Goal: Task Accomplishment & Management: Manage account settings

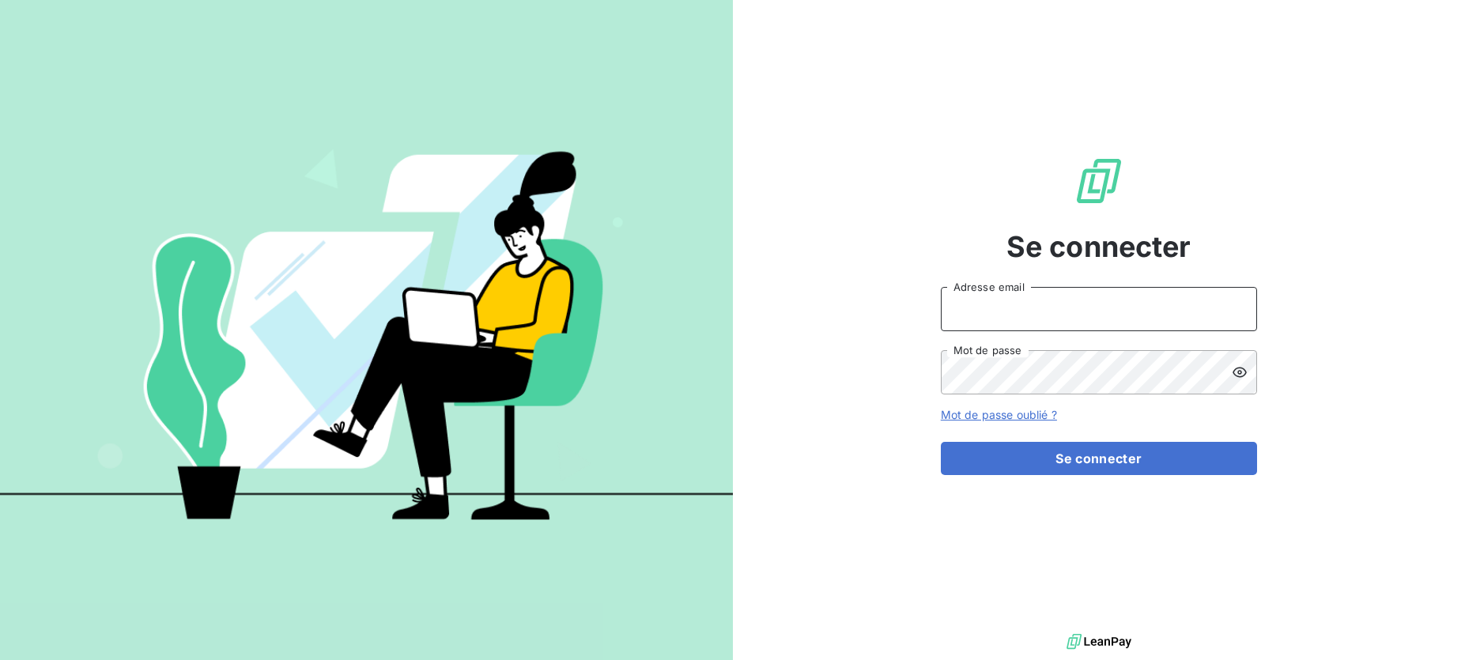
click at [1010, 303] on input "Adresse email" at bounding box center [1099, 309] width 316 height 44
type input "[PERSON_NAME][EMAIL_ADDRESS][DOMAIN_NAME]"
click at [941, 442] on button "Se connecter" at bounding box center [1099, 458] width 316 height 33
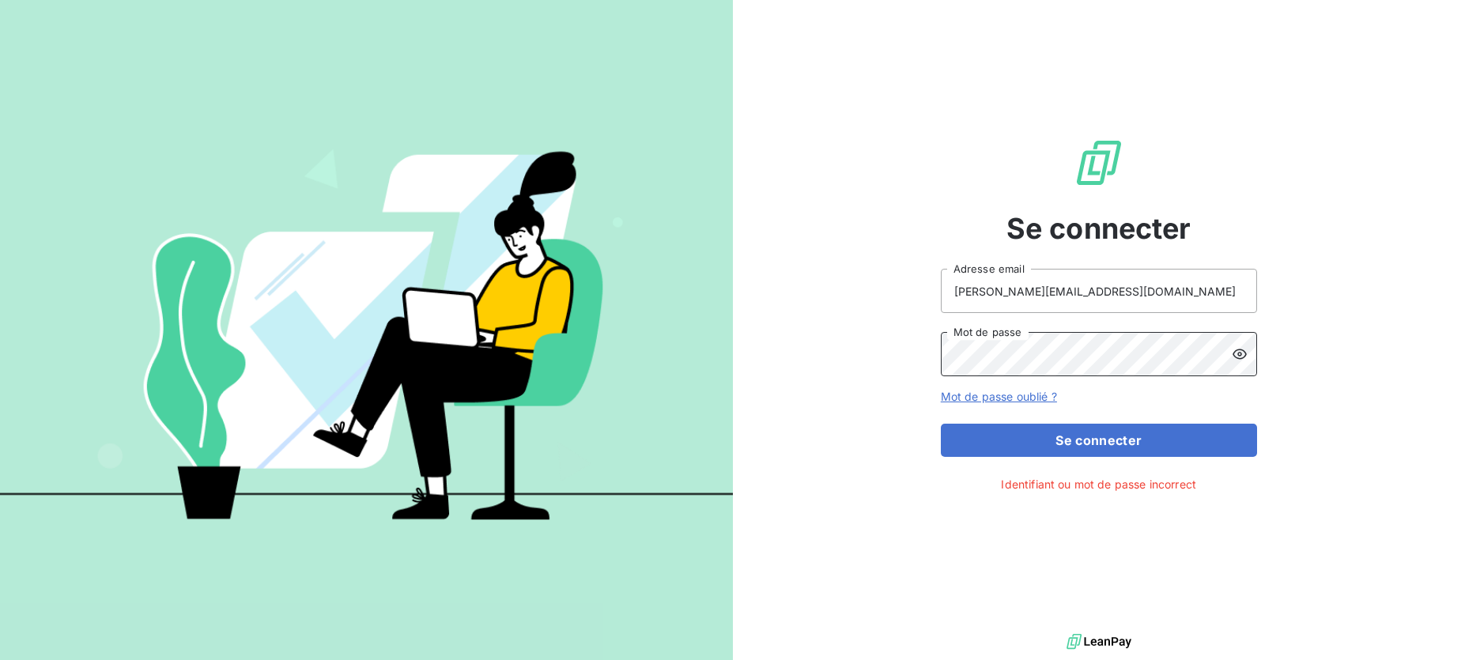
click at [941, 424] on button "Se connecter" at bounding box center [1099, 440] width 316 height 33
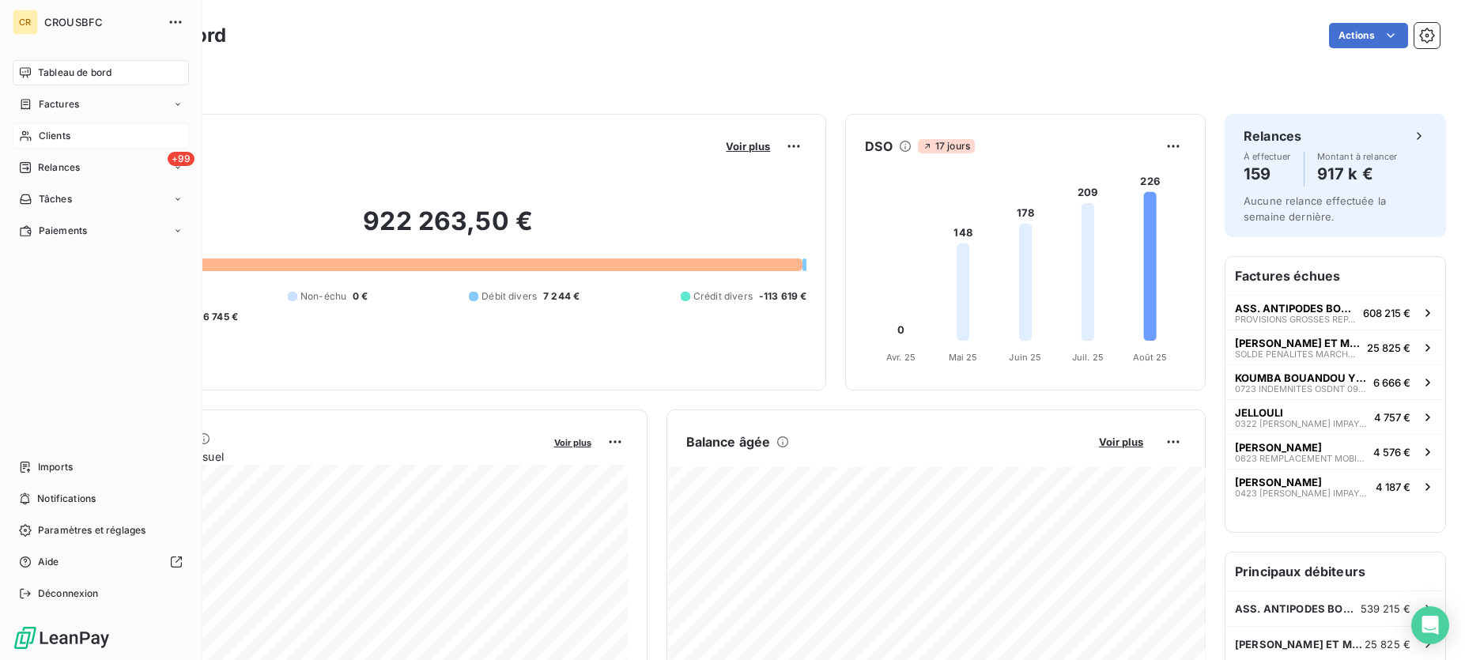
click at [65, 132] on span "Clients" at bounding box center [55, 136] width 32 height 14
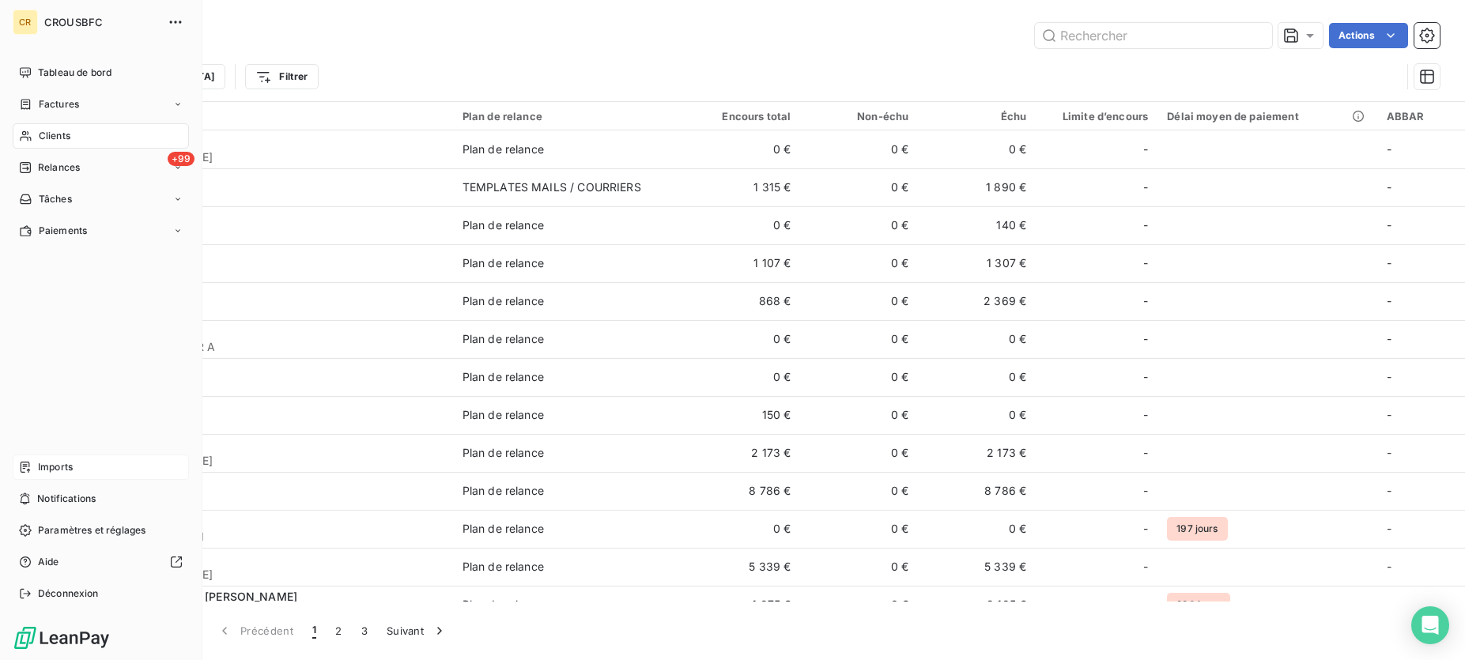
click at [57, 469] on span "Imports" at bounding box center [55, 467] width 35 height 14
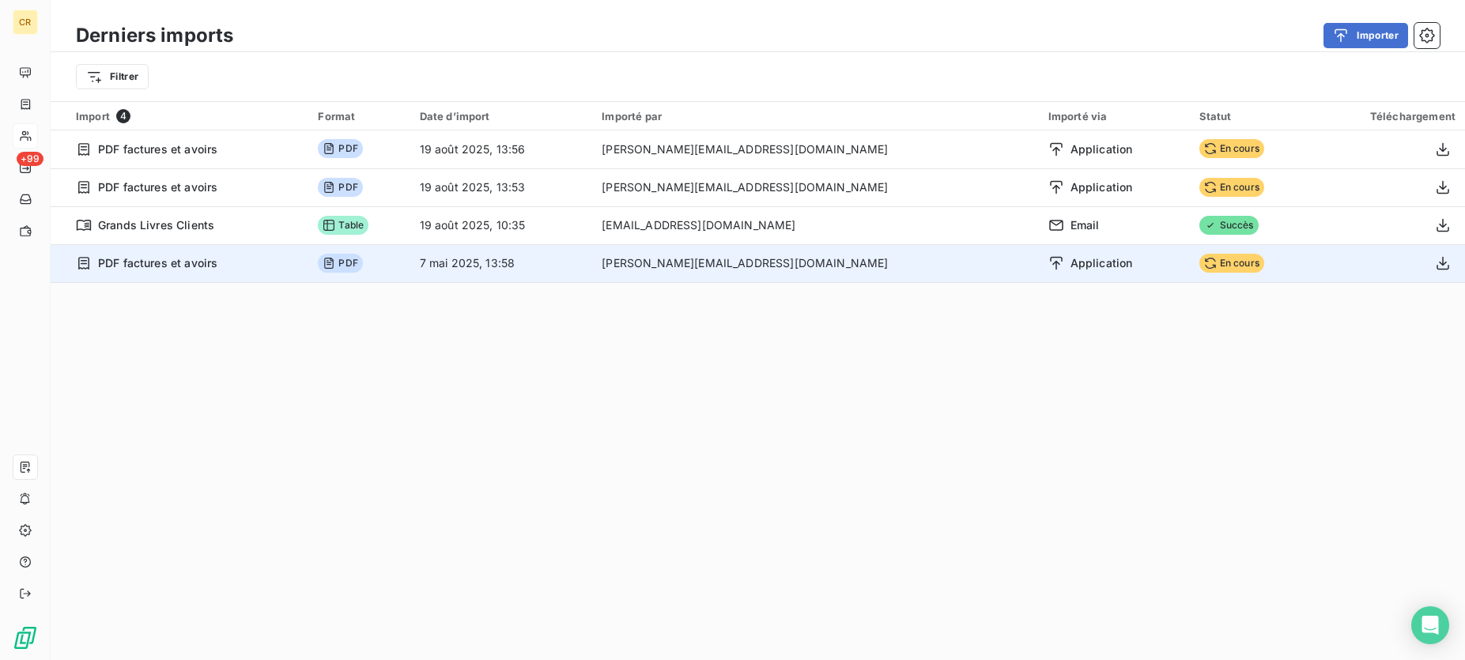
click at [1199, 260] on span "En cours" at bounding box center [1231, 263] width 65 height 19
click at [1440, 265] on icon "button" at bounding box center [1443, 263] width 16 height 16
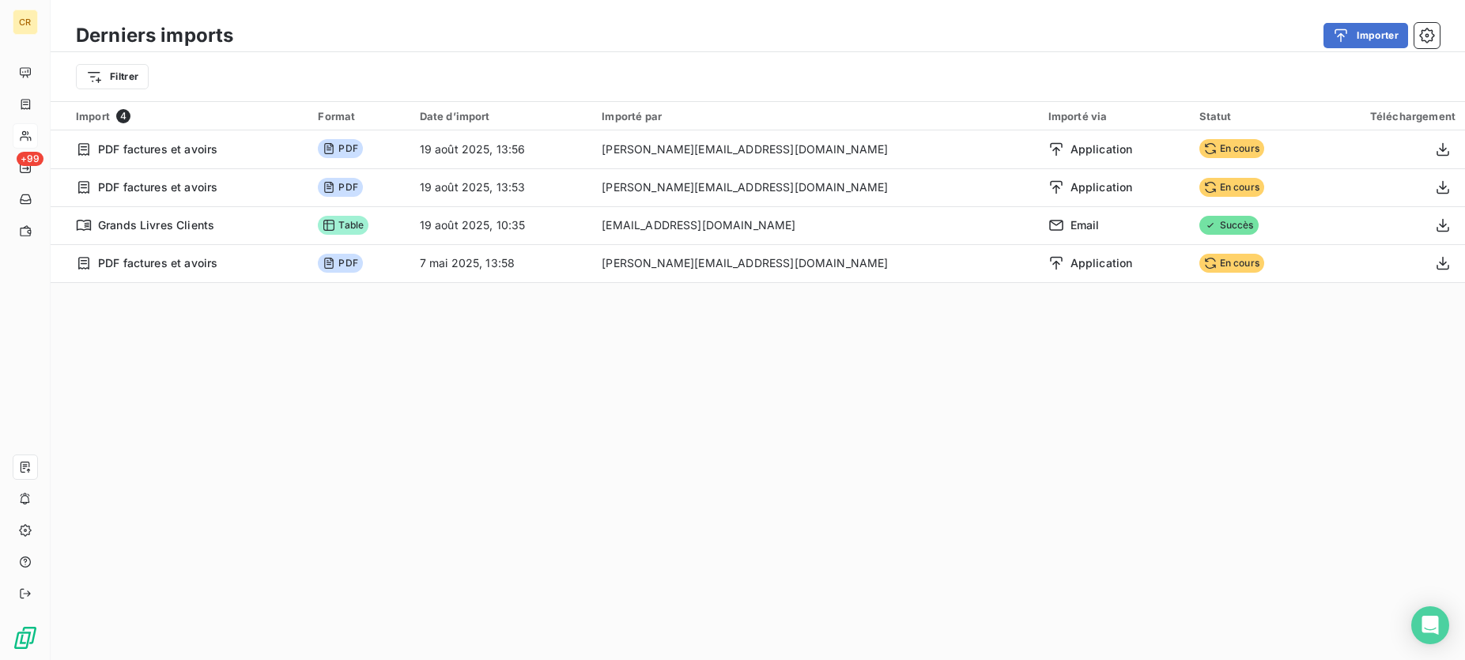
drag, startPoint x: 1438, startPoint y: 262, endPoint x: 398, endPoint y: 287, distance: 1039.7
click at [398, 287] on div "Import 4 Format Date d’import Importé par Importé via Statut Téléchargement PDF…" at bounding box center [758, 219] width 1414 height 235
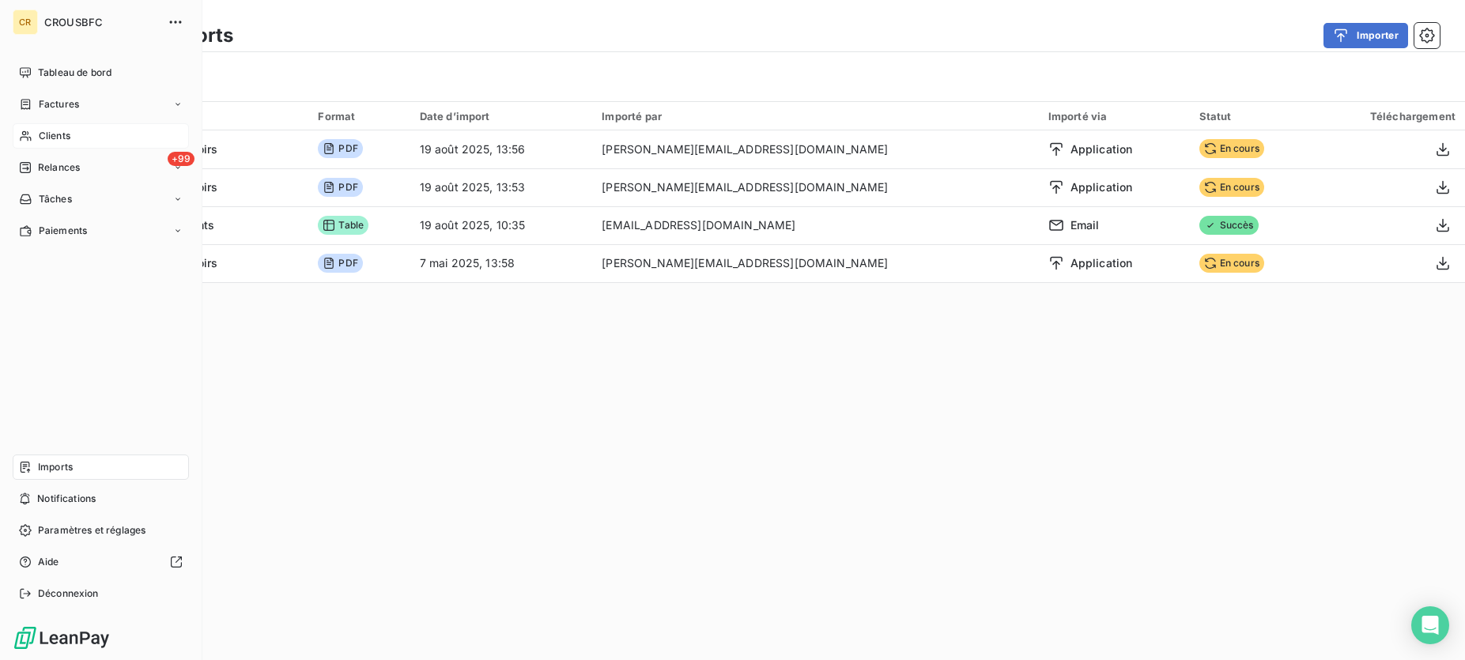
click at [34, 135] on div "Clients" at bounding box center [101, 135] width 176 height 25
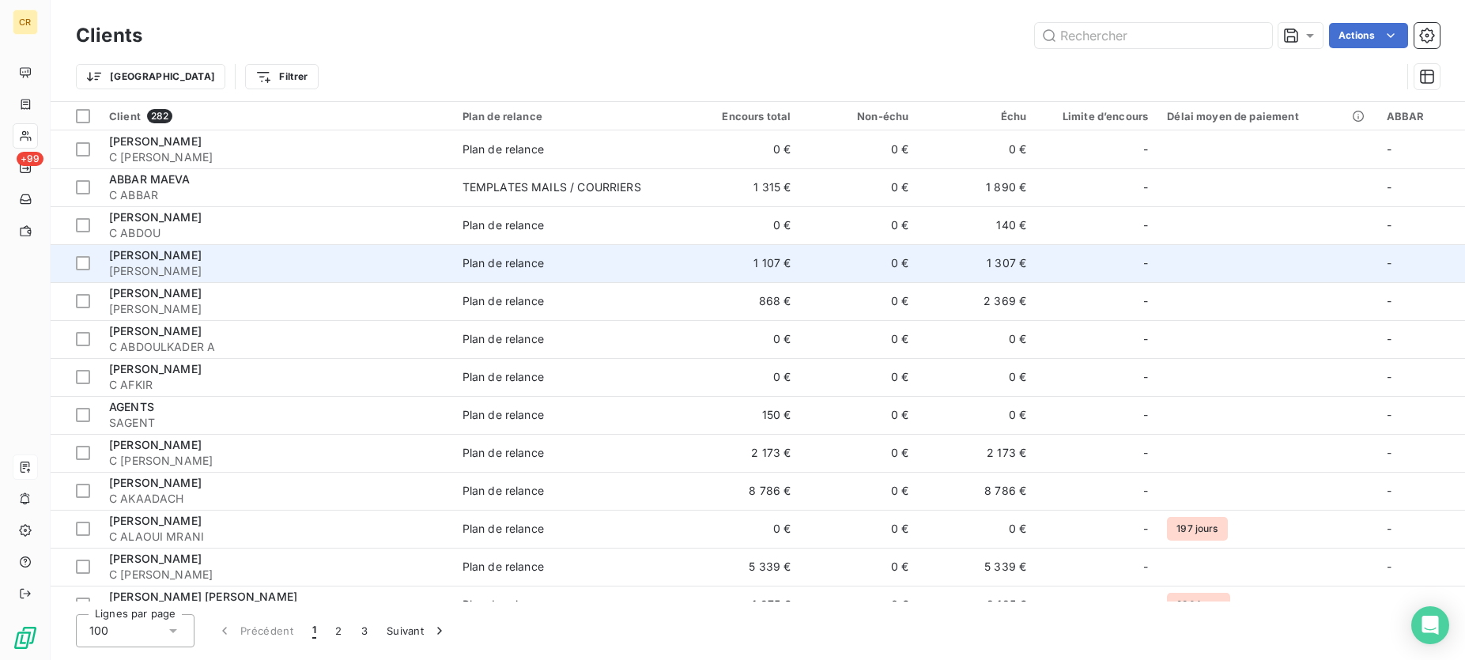
scroll to position [242, 0]
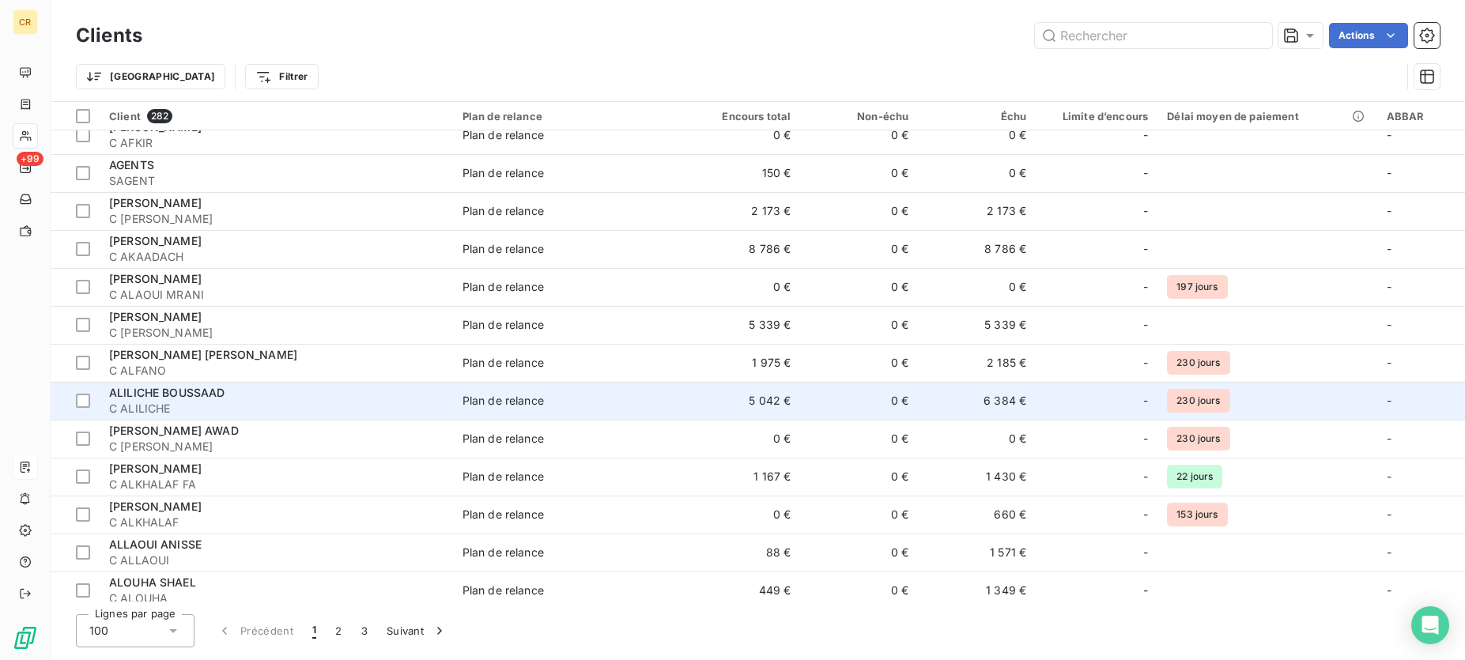
click at [193, 394] on span "ALILICHE BOUSSAAD" at bounding box center [167, 392] width 116 height 13
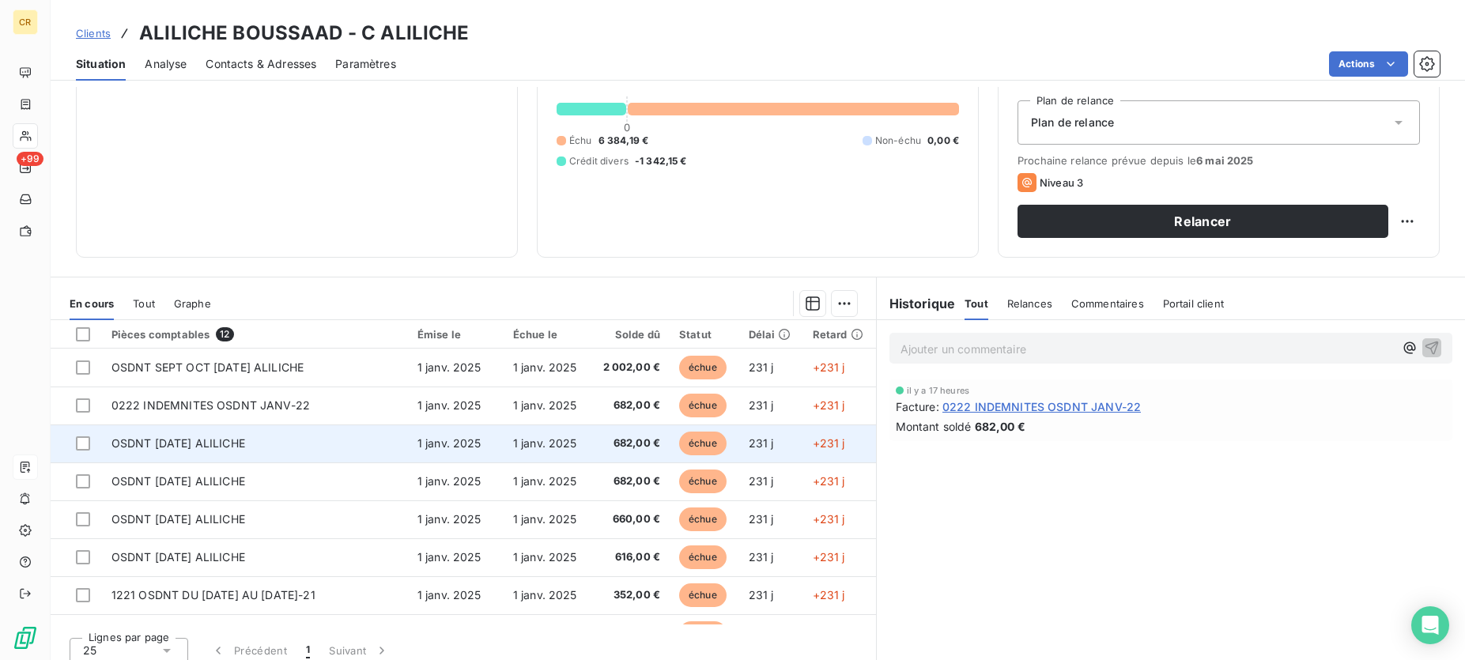
scroll to position [161, 0]
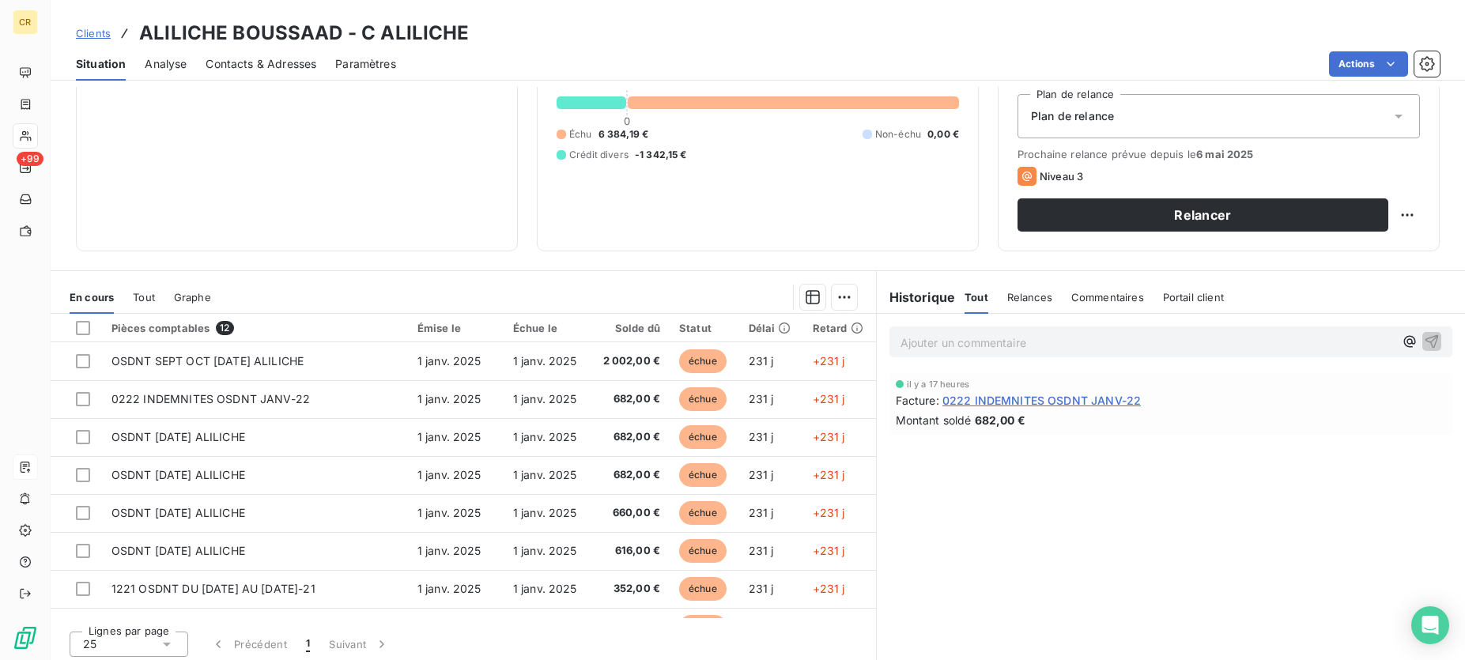
click at [1065, 403] on span "0222 INDEMNITES OSDNT JANV-22" at bounding box center [1041, 400] width 198 height 17
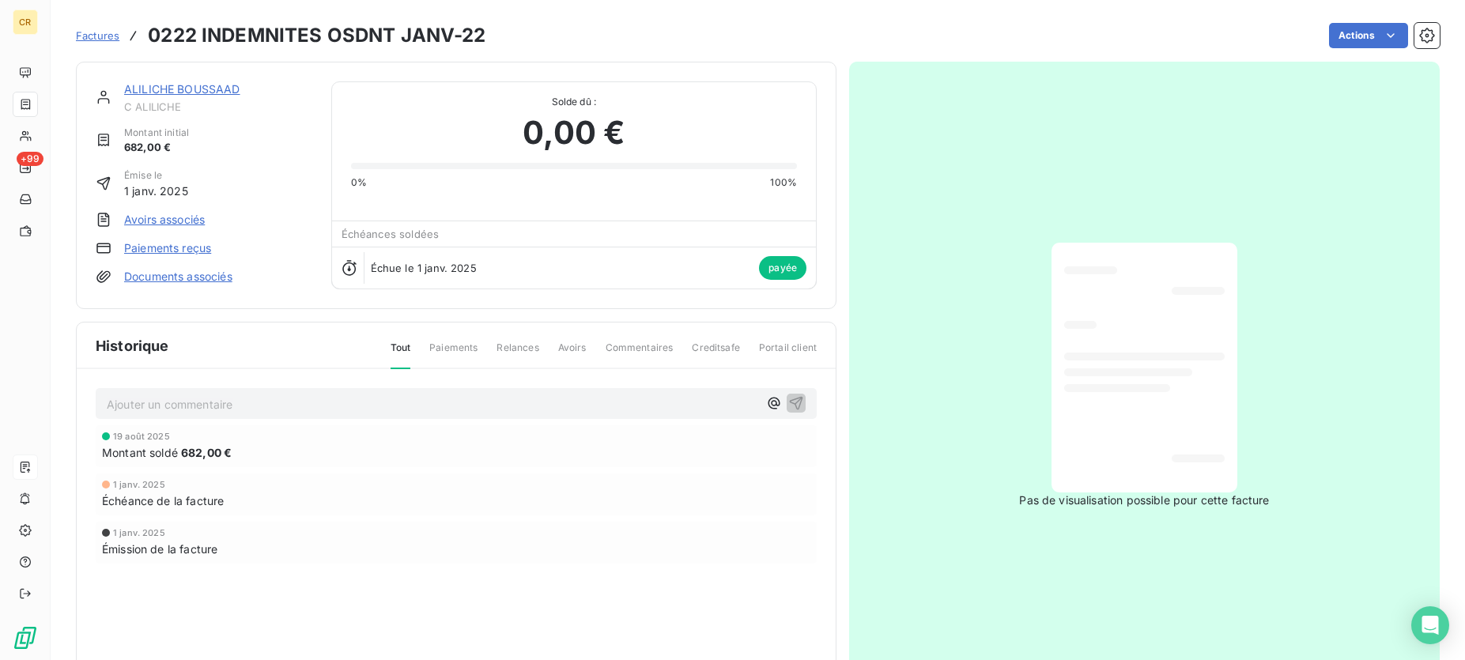
click at [215, 279] on link "Documents associés" at bounding box center [178, 277] width 108 height 16
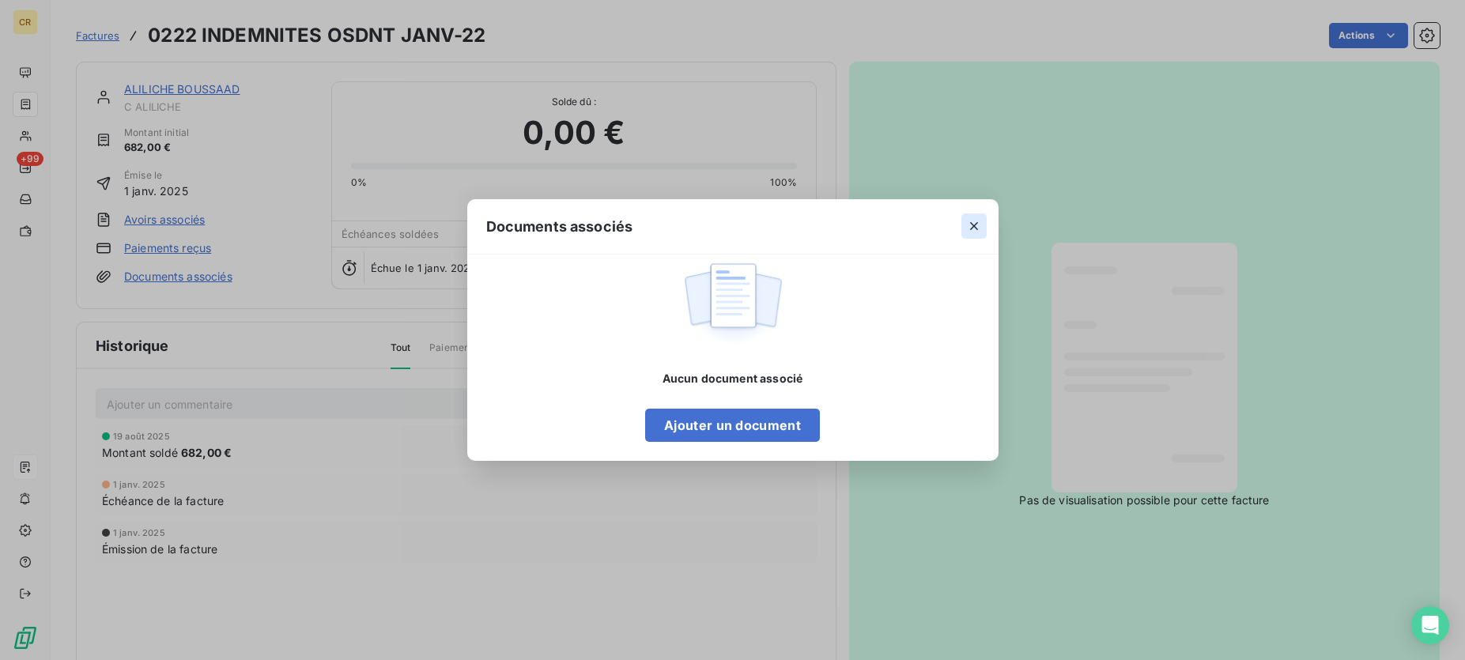
click at [969, 221] on icon "button" at bounding box center [974, 226] width 16 height 16
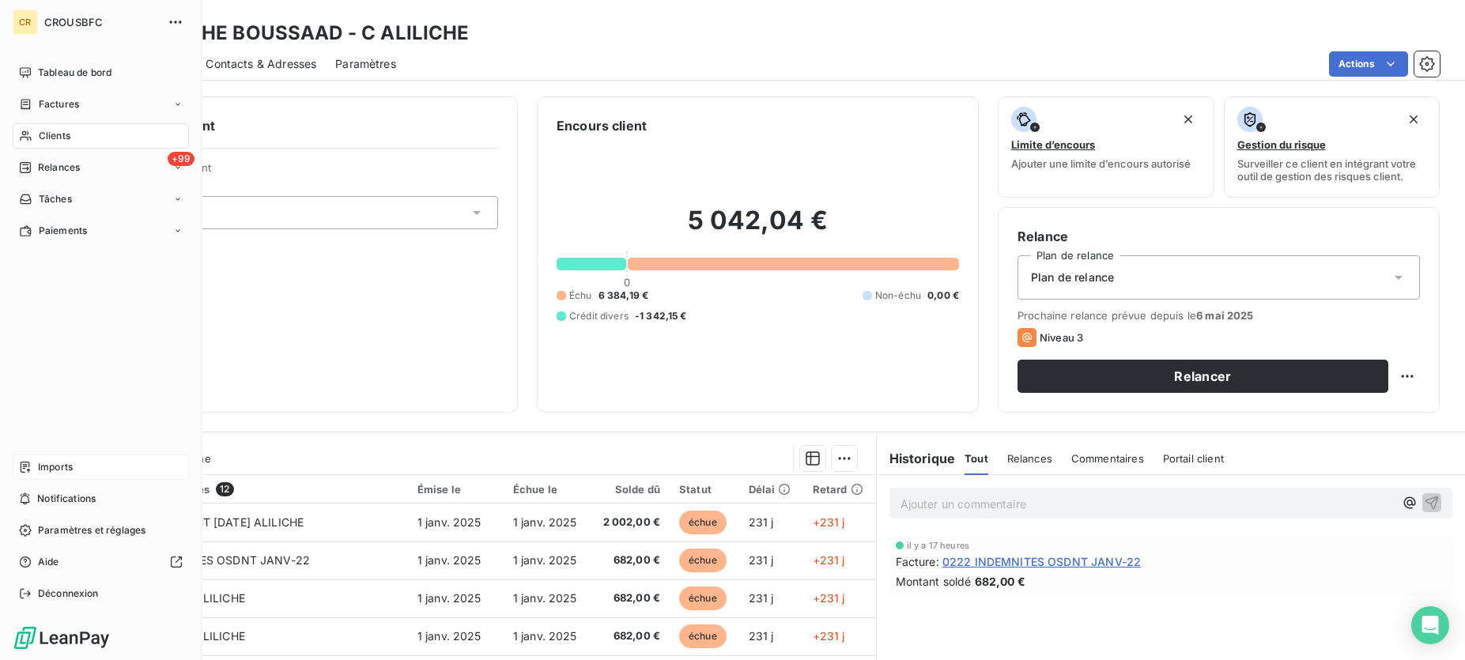
click at [64, 467] on span "Imports" at bounding box center [55, 467] width 35 height 14
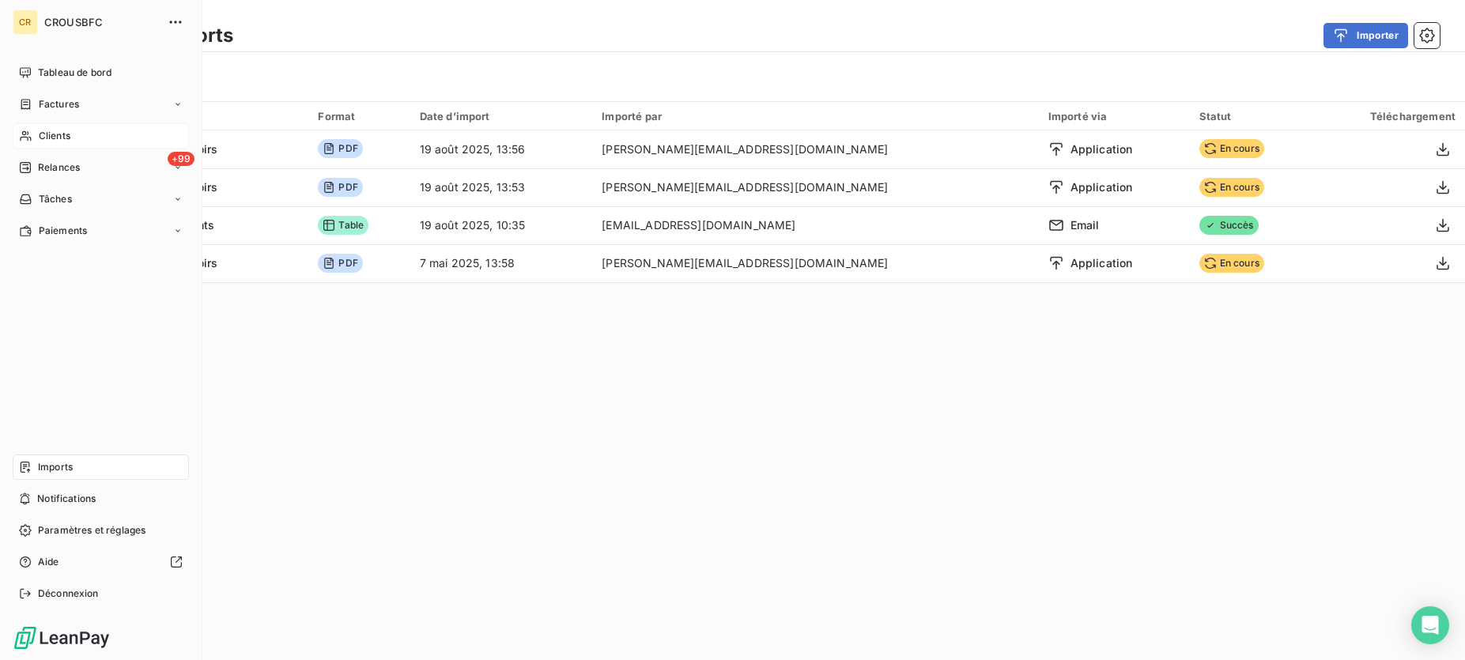
click at [50, 128] on div "Clients" at bounding box center [101, 135] width 176 height 25
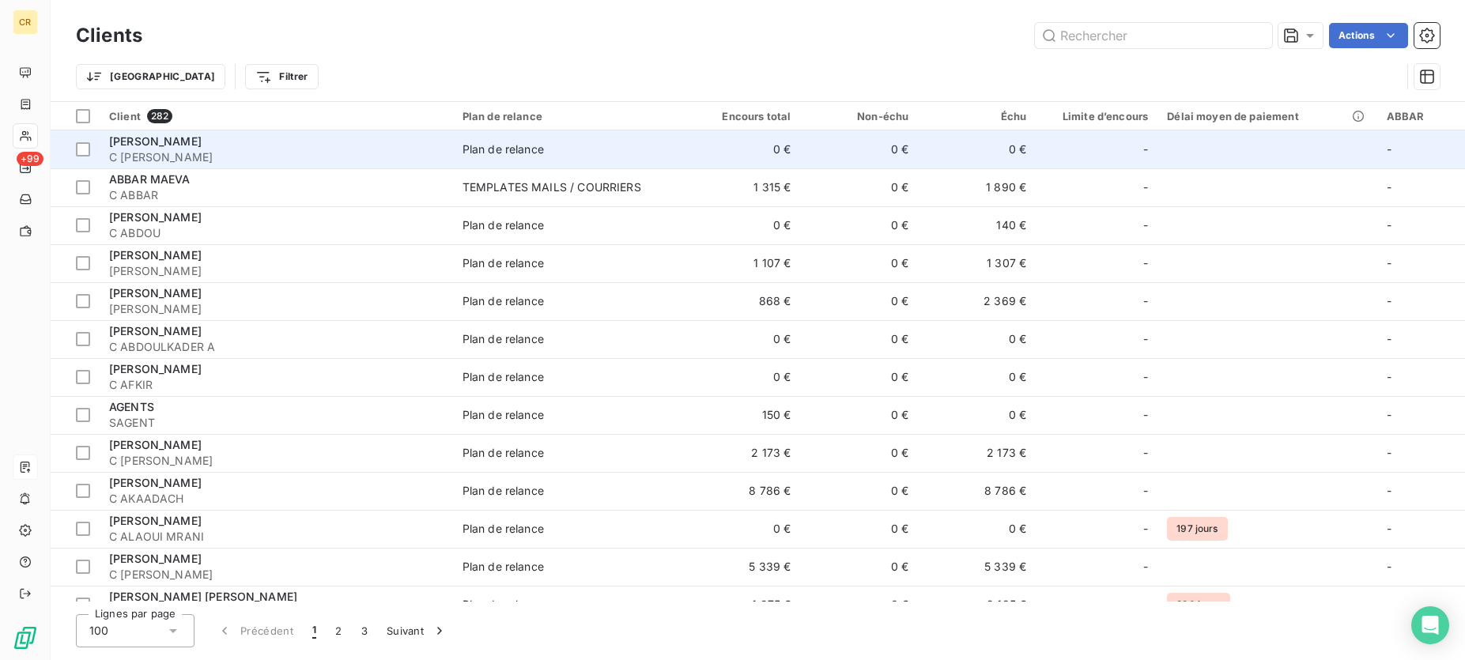
click at [178, 144] on span "[PERSON_NAME]" at bounding box center [155, 140] width 92 height 13
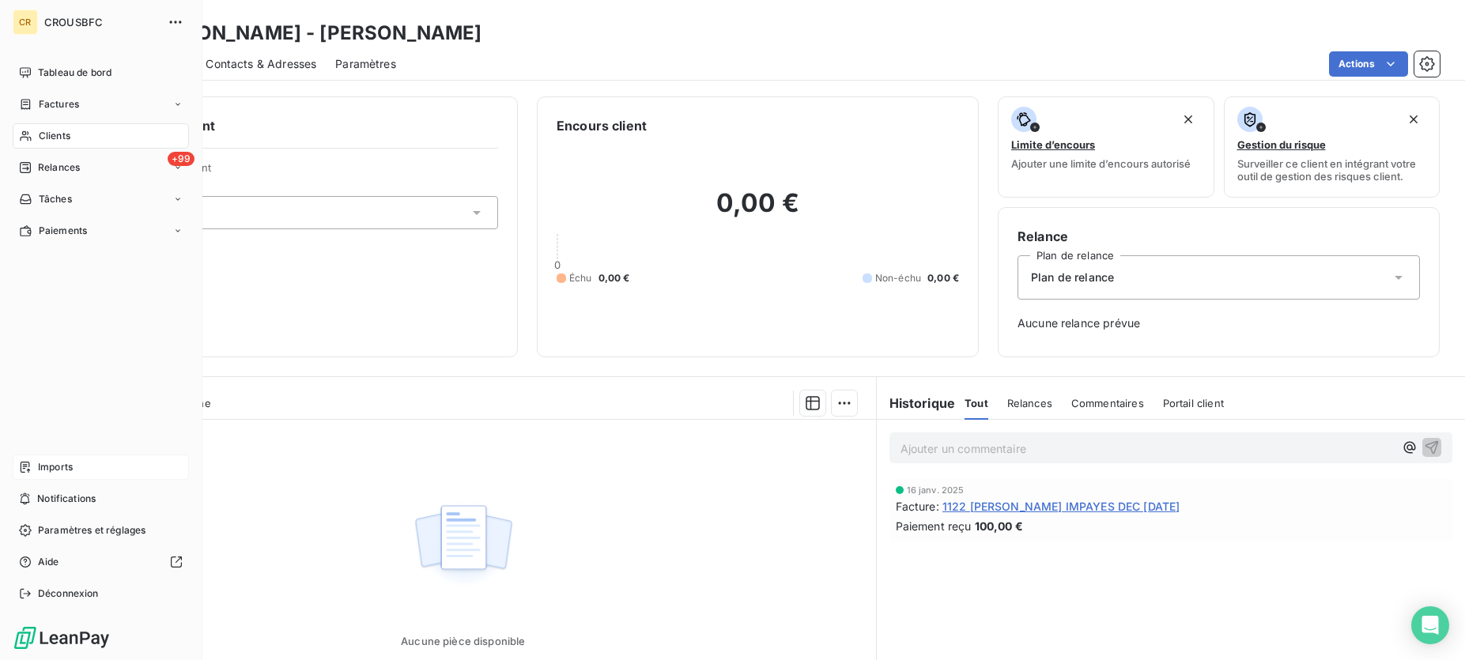
click at [48, 128] on div "Clients" at bounding box center [101, 135] width 176 height 25
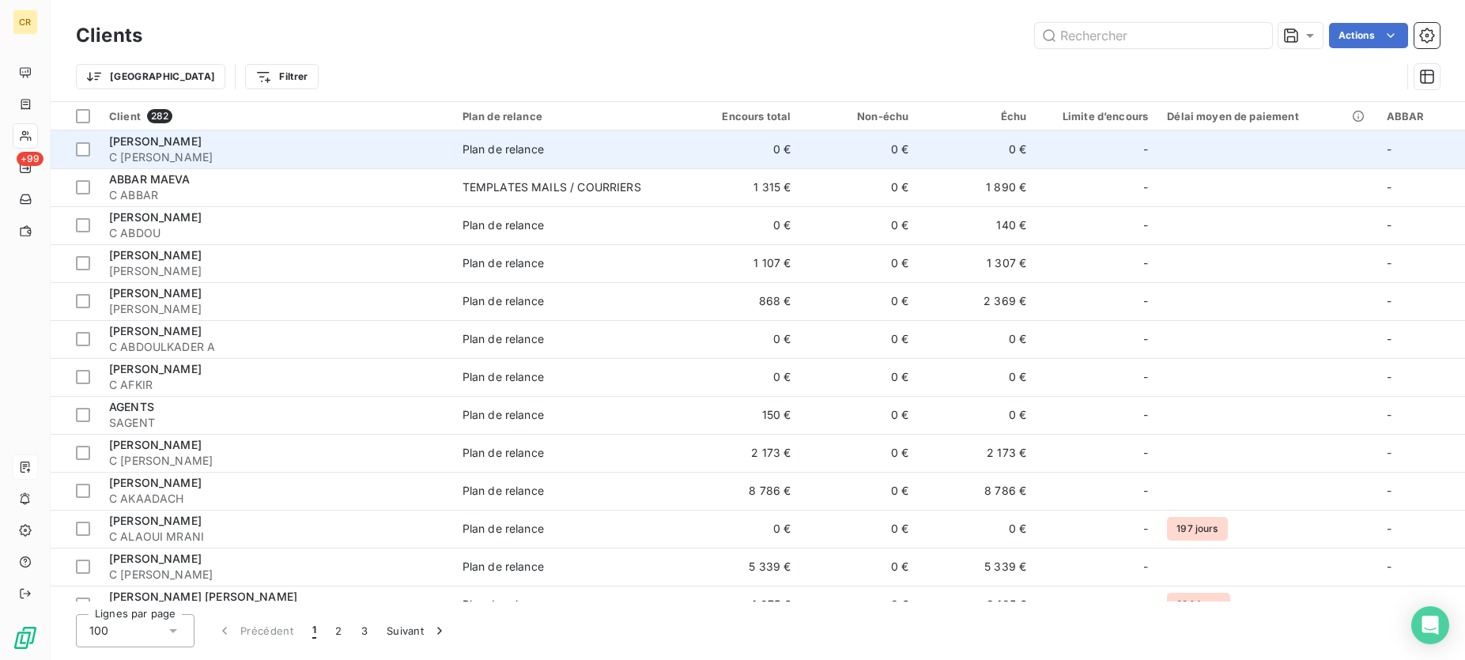
click at [172, 138] on span "[PERSON_NAME]" at bounding box center [155, 140] width 92 height 13
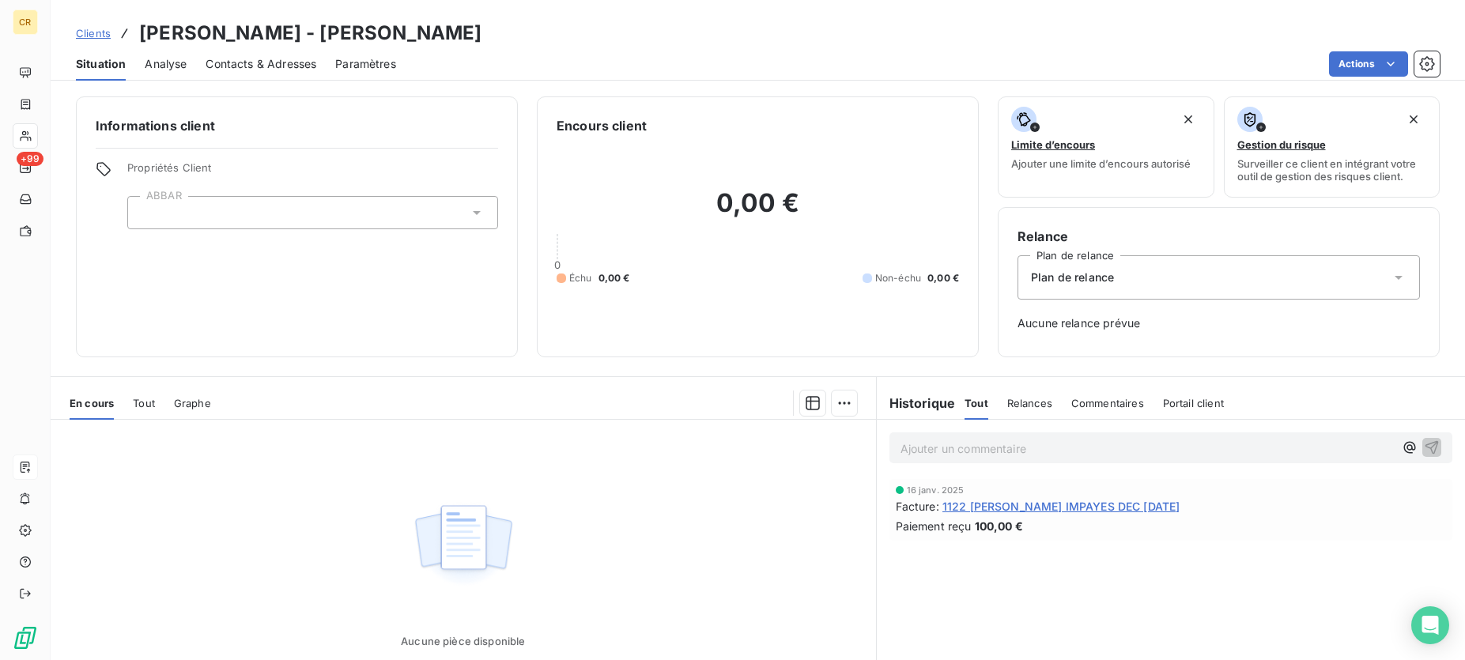
click at [176, 212] on div at bounding box center [312, 212] width 371 height 33
click at [187, 169] on span "Propriétés Client" at bounding box center [312, 172] width 371 height 22
click at [147, 128] on h6 "Informations client" at bounding box center [297, 125] width 402 height 19
click at [164, 65] on span "Analyse" at bounding box center [166, 64] width 42 height 16
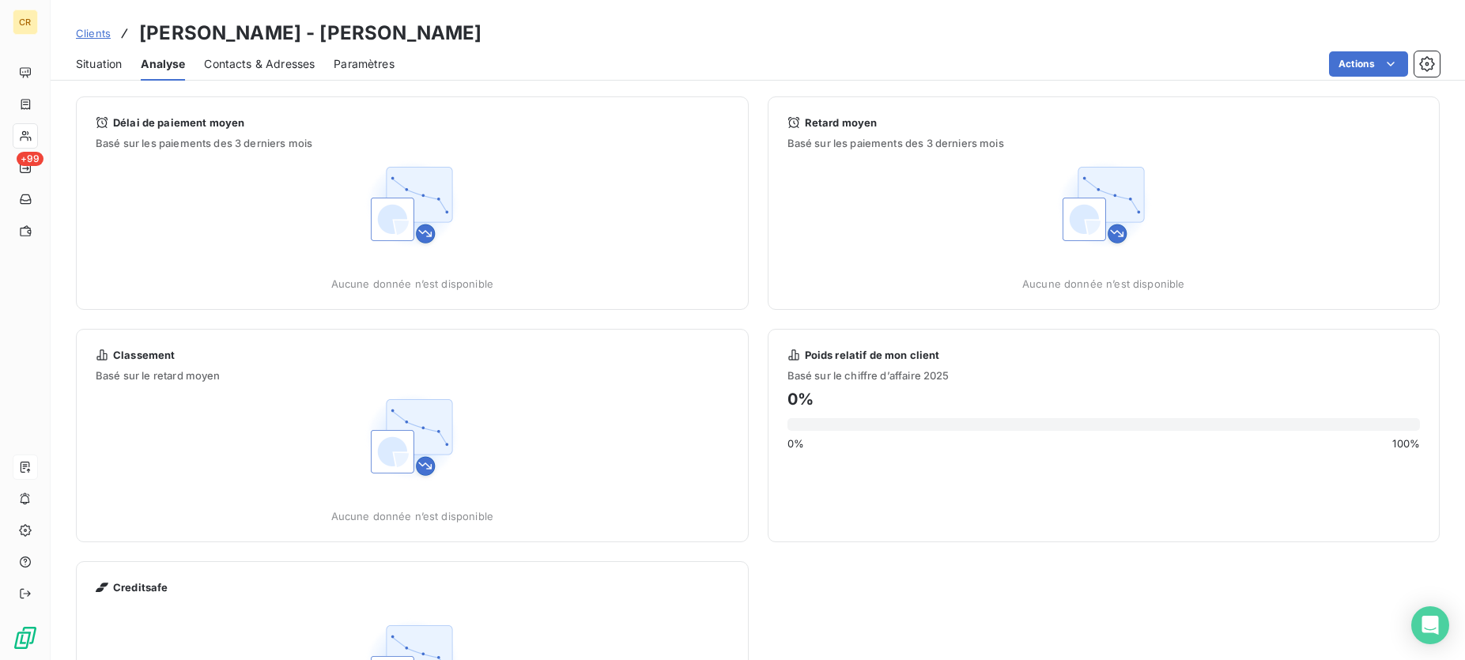
click at [250, 62] on span "Contacts & Adresses" at bounding box center [259, 64] width 111 height 16
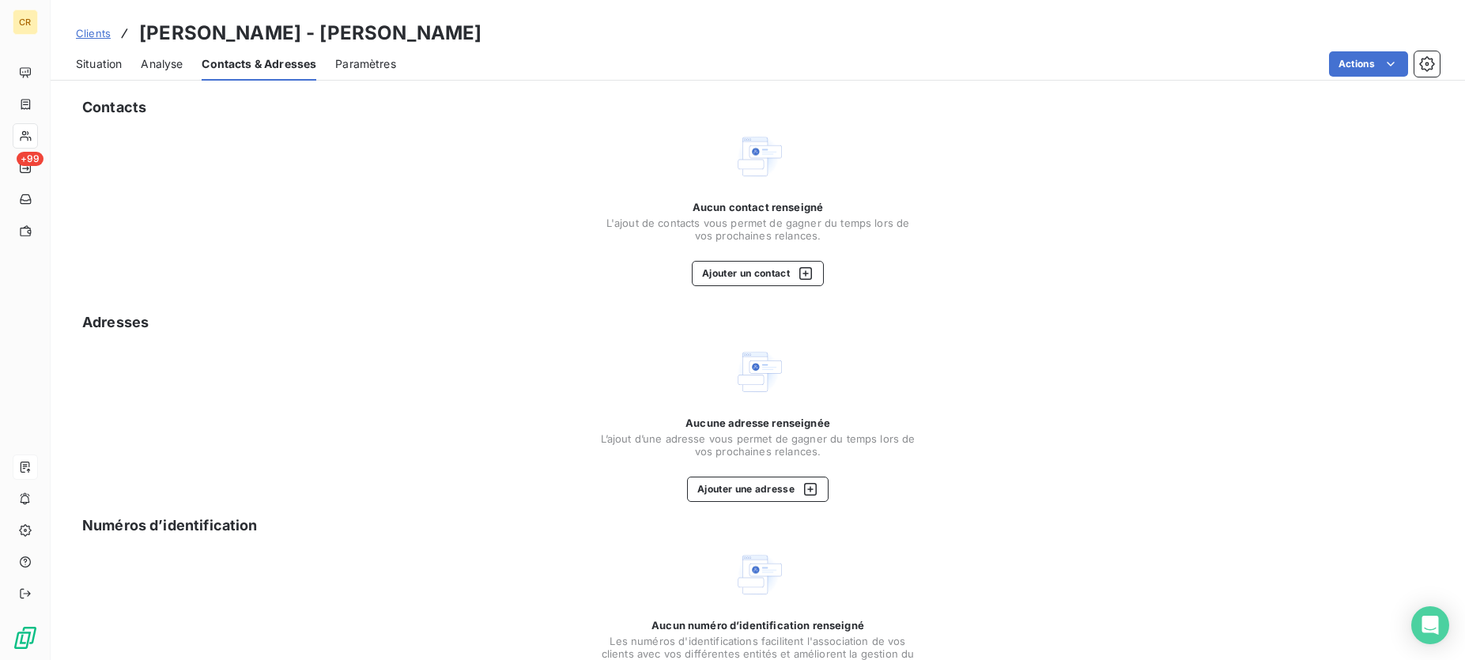
click at [369, 65] on span "Paramètres" at bounding box center [365, 64] width 61 height 16
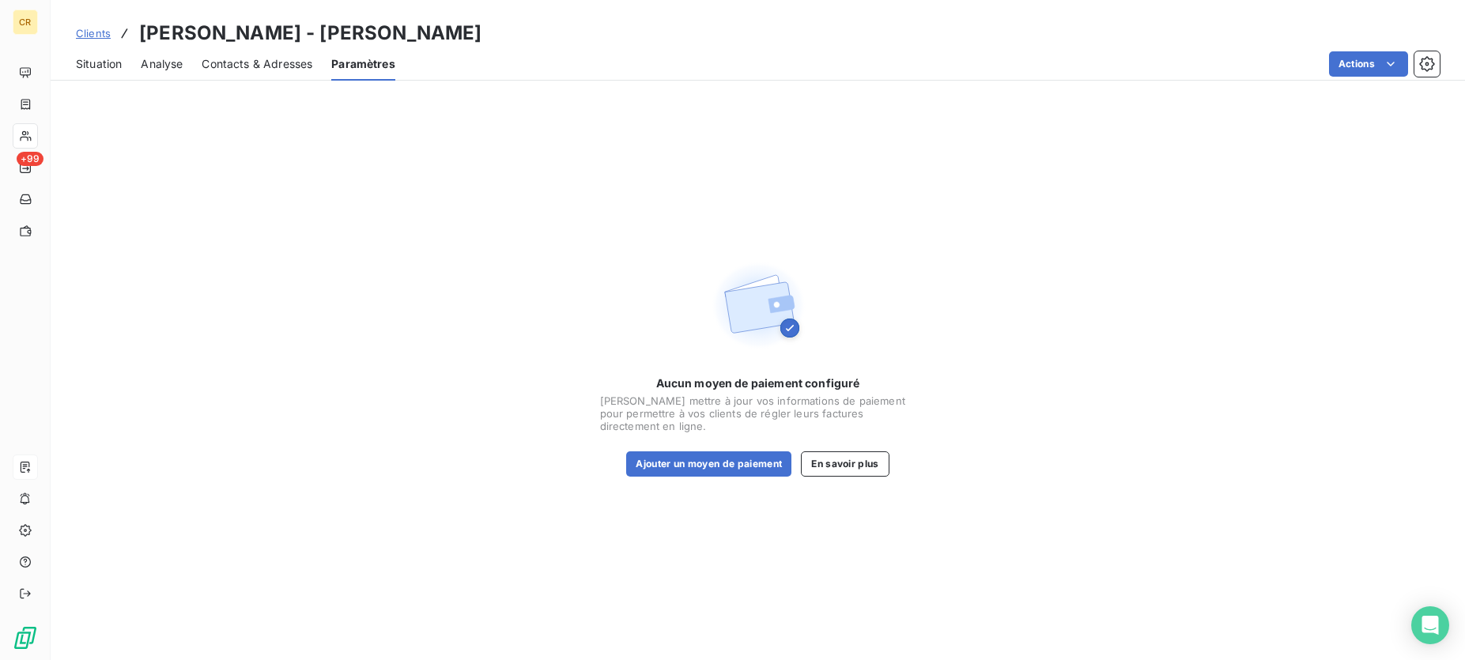
click at [85, 77] on div "Situation" at bounding box center [99, 63] width 46 height 33
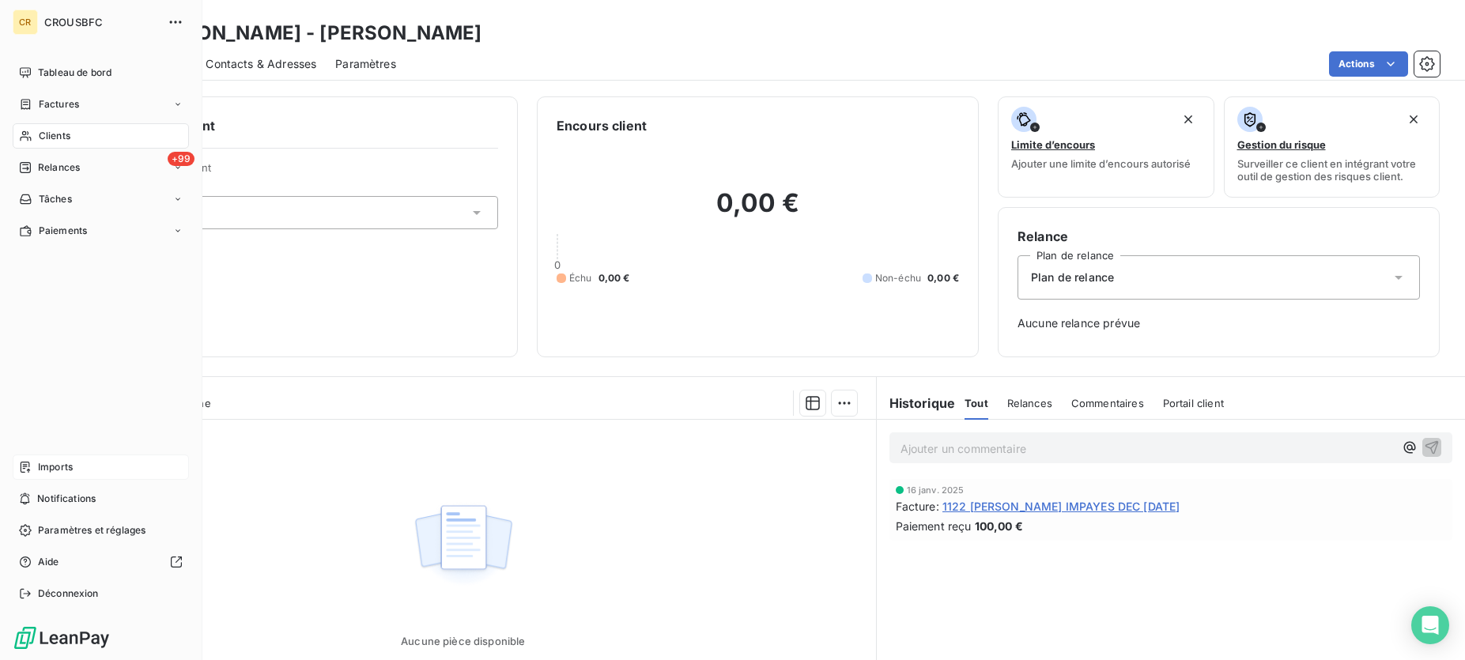
click at [28, 138] on icon at bounding box center [25, 136] width 13 height 13
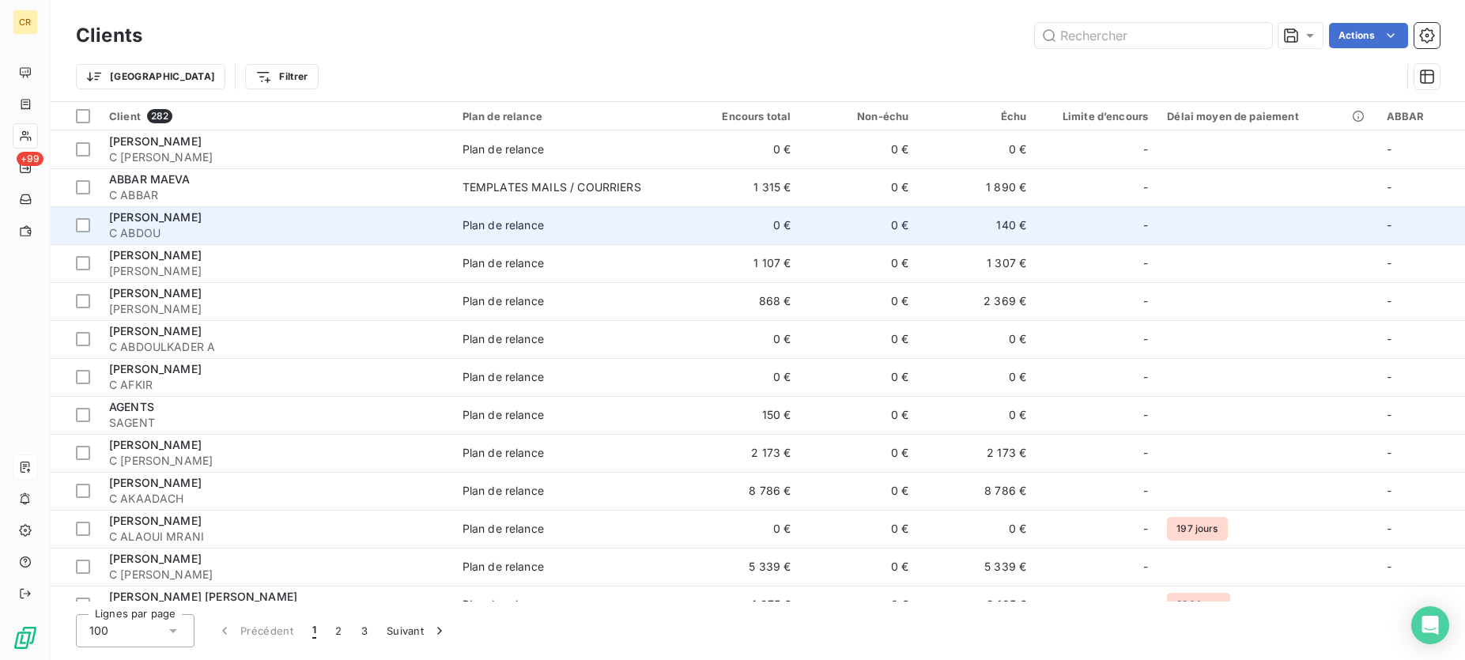
click at [147, 220] on span "[PERSON_NAME]" at bounding box center [155, 216] width 92 height 13
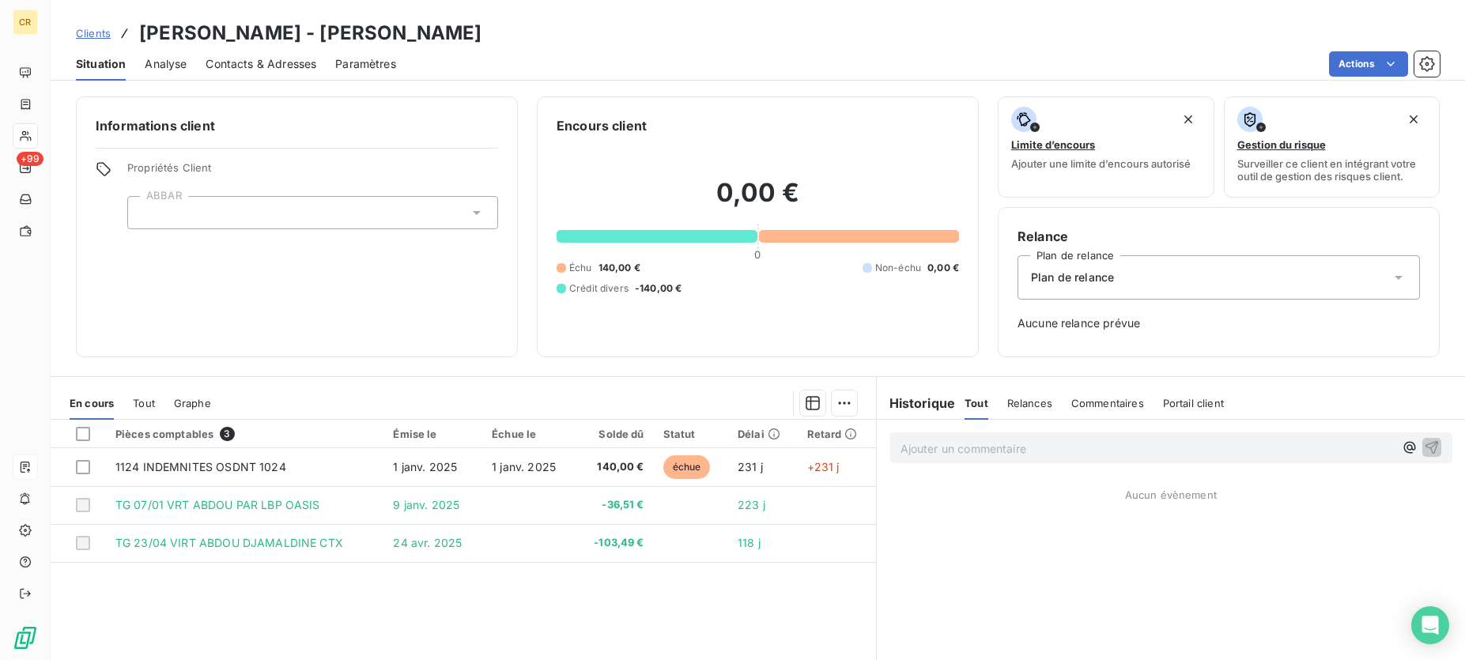
click at [145, 409] on span "Tout" at bounding box center [144, 403] width 22 height 13
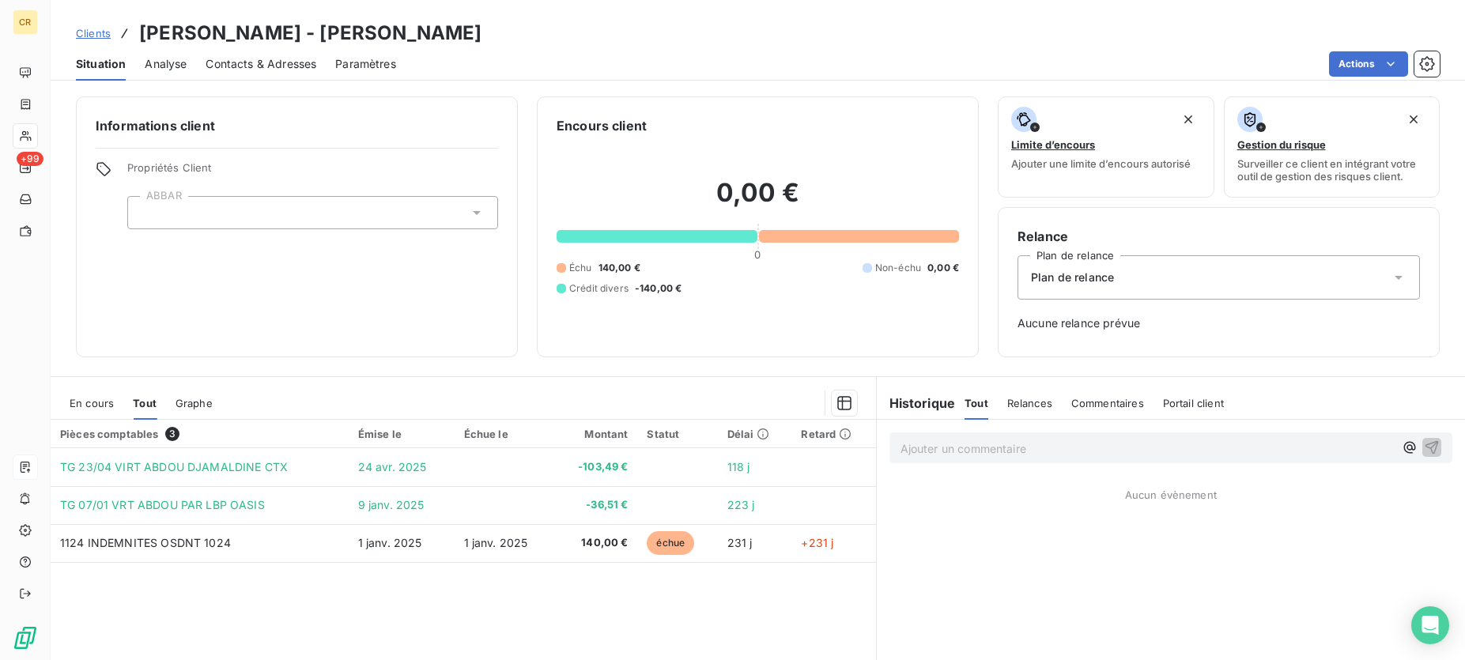
click at [93, 410] on div "En cours" at bounding box center [92, 403] width 44 height 33
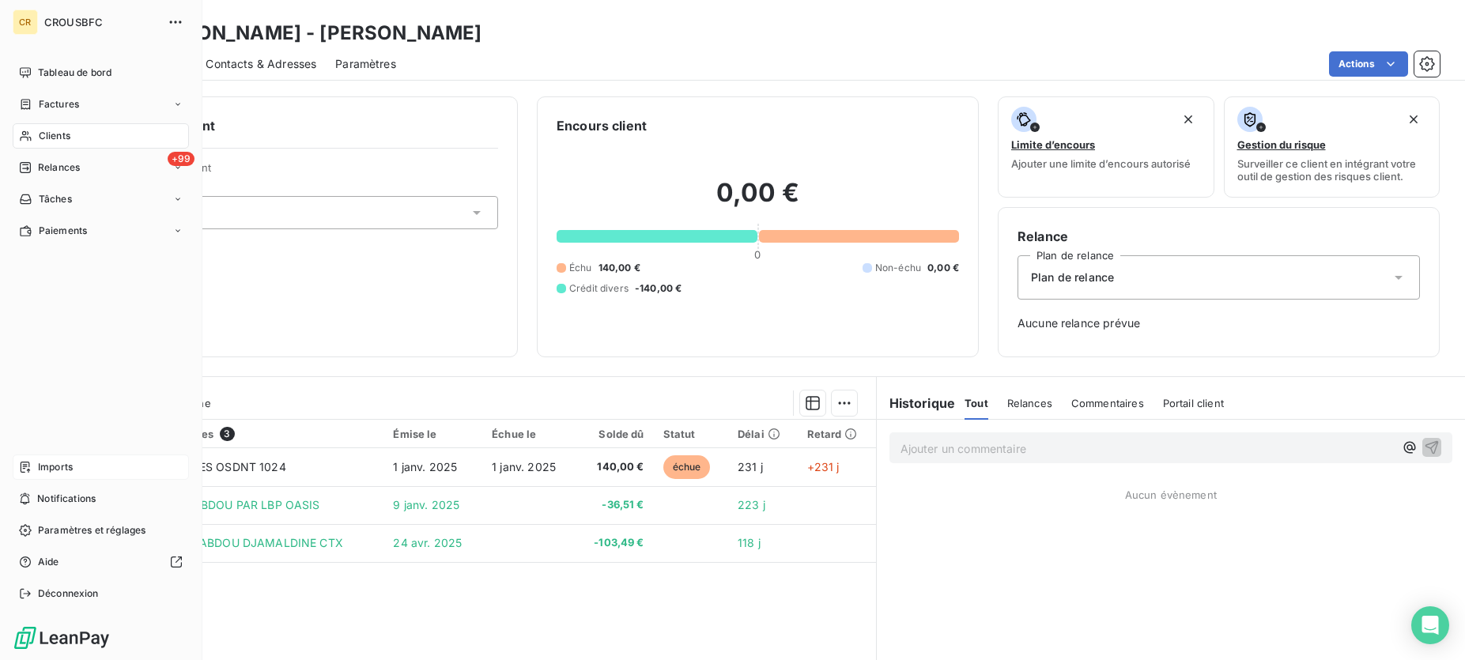
click at [45, 138] on span "Clients" at bounding box center [55, 136] width 32 height 14
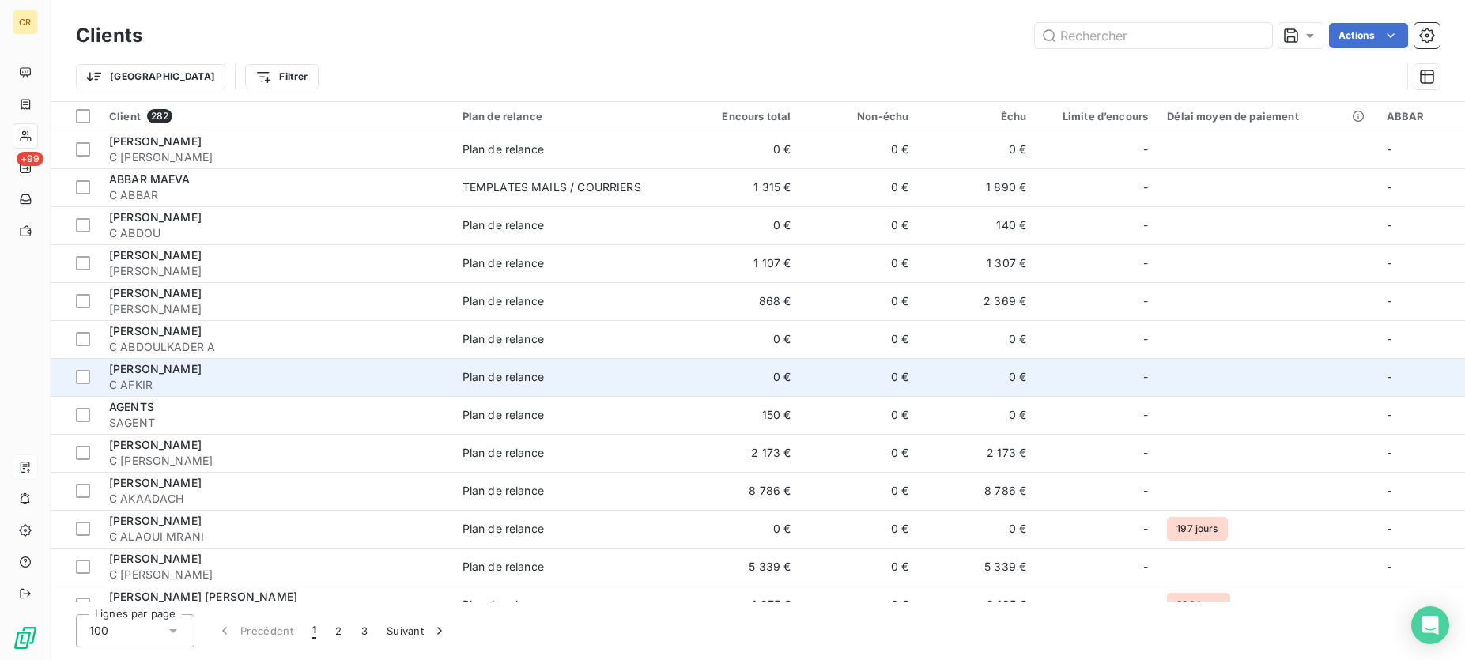
scroll to position [161, 0]
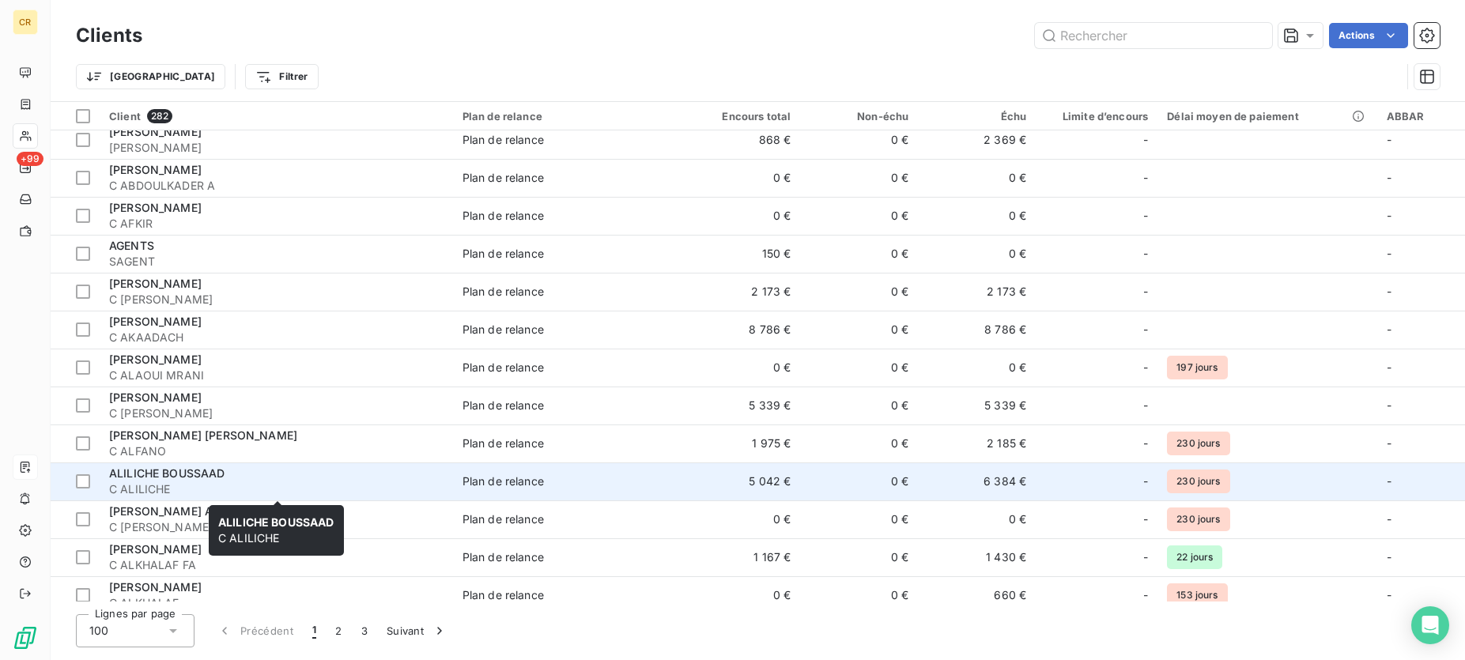
click at [165, 489] on span "C ALILICHE" at bounding box center [276, 489] width 334 height 16
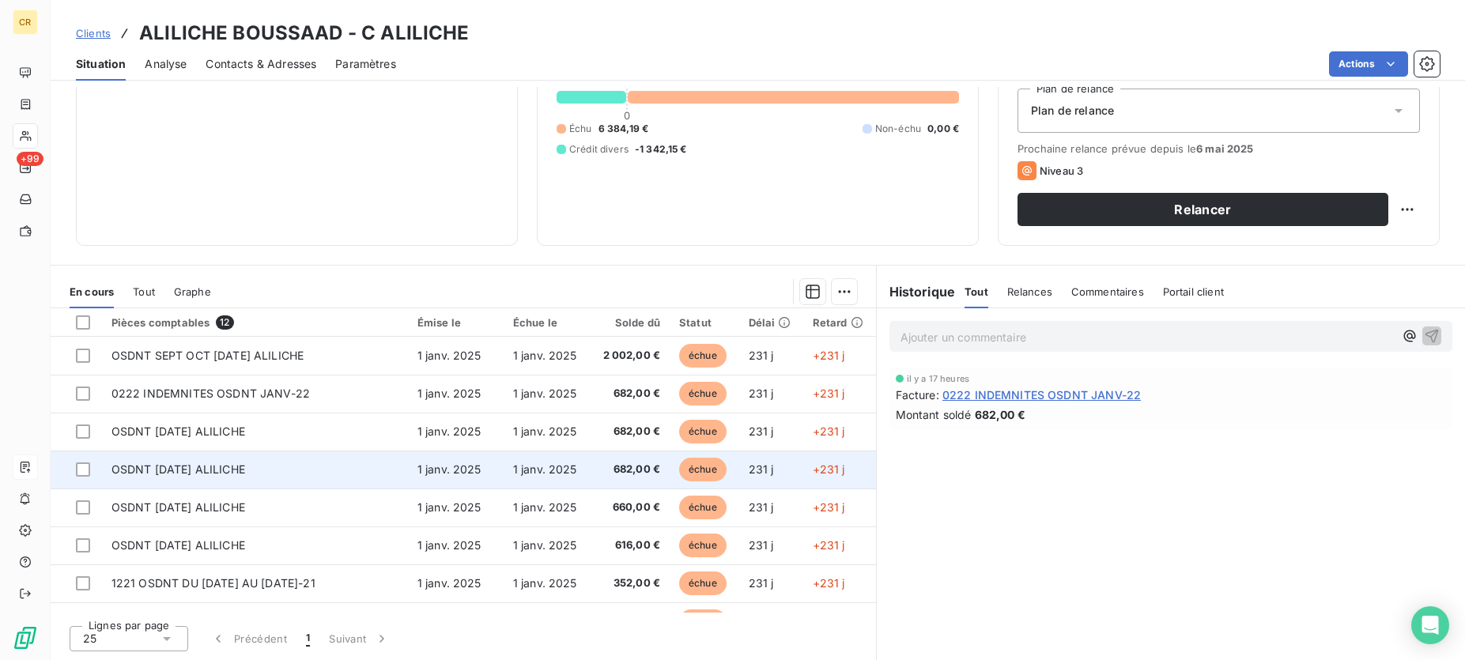
scroll to position [180, 0]
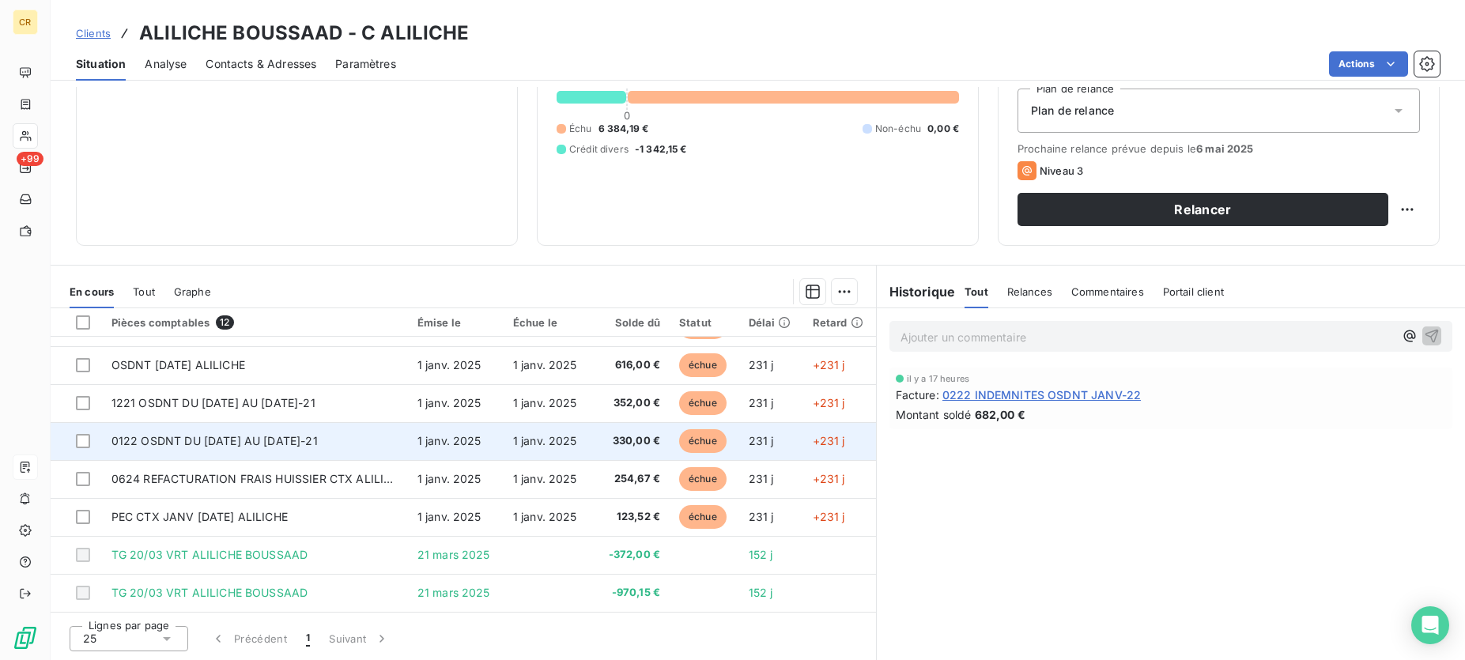
click at [281, 447] on span "0122 OSDNT DU [DATE] AU [DATE]-21" at bounding box center [214, 440] width 206 height 13
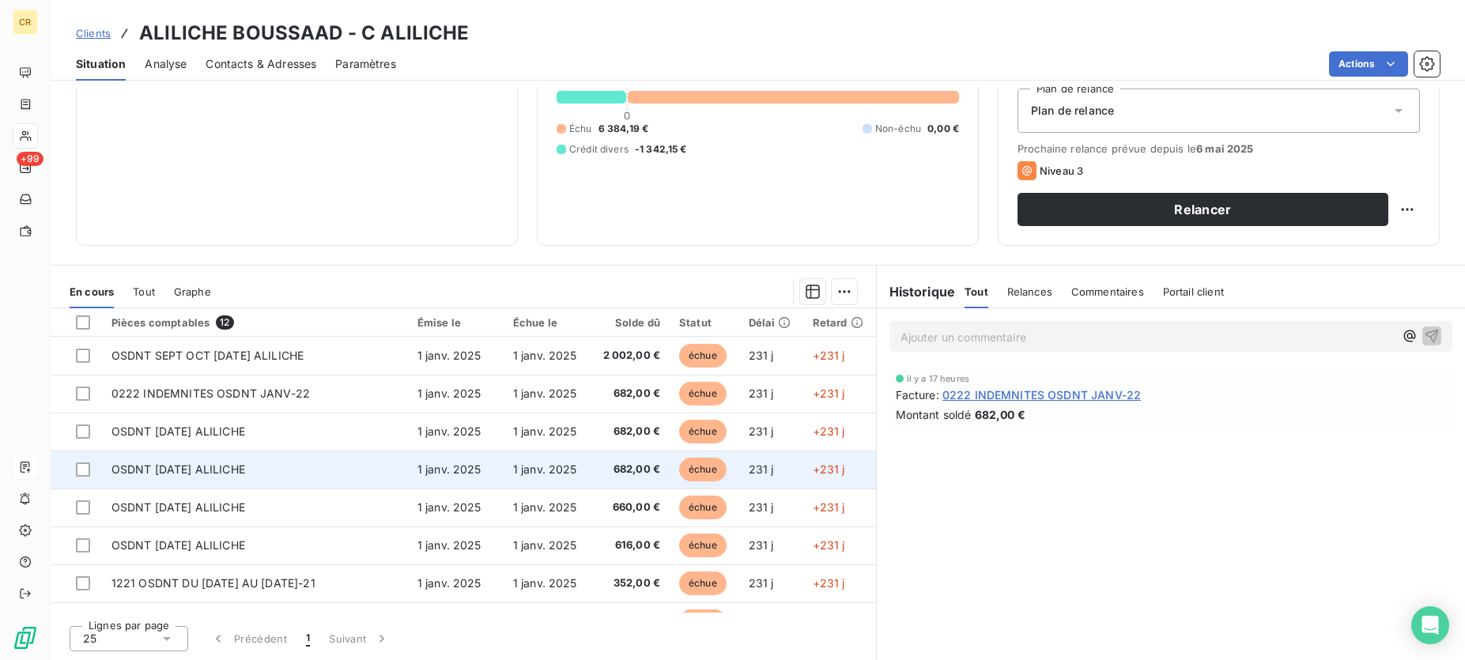
scroll to position [180, 0]
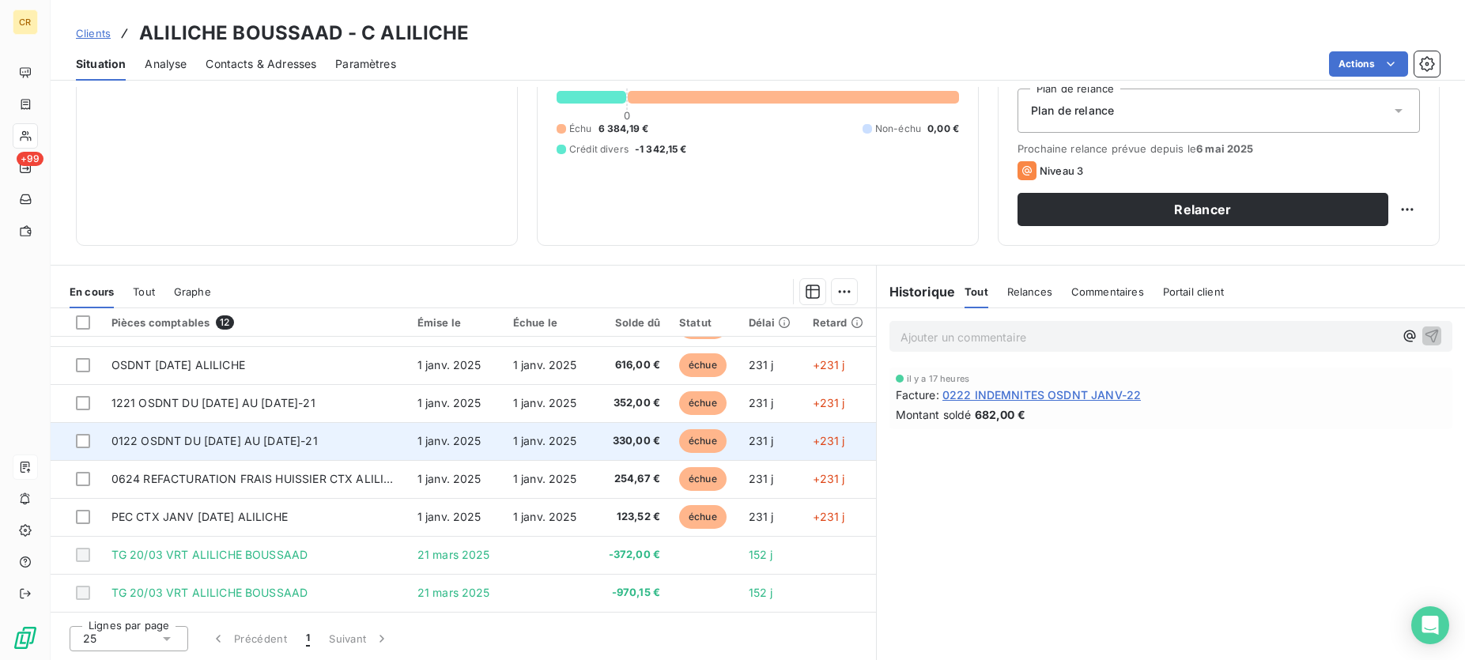
click at [188, 449] on td "0122 OSDNT DU [DATE] AU [DATE]-21" at bounding box center [255, 441] width 306 height 38
